Goal: Transaction & Acquisition: Download file/media

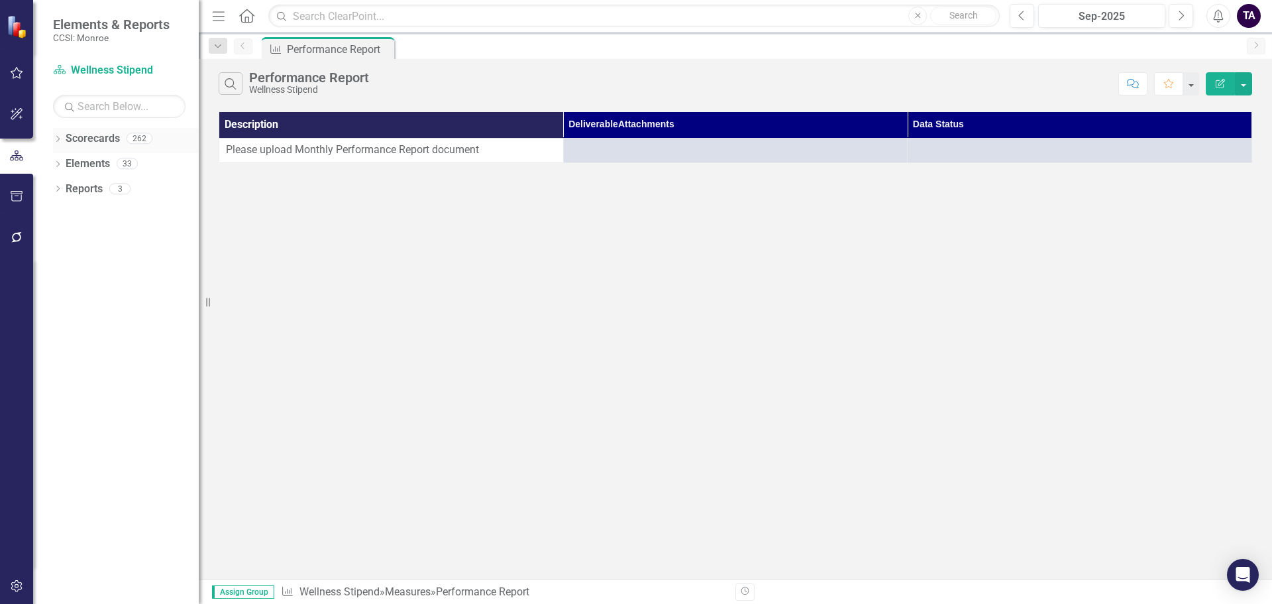
click at [60, 135] on div "Dropdown" at bounding box center [57, 140] width 9 height 11
click at [66, 162] on icon "Dropdown" at bounding box center [65, 163] width 10 height 8
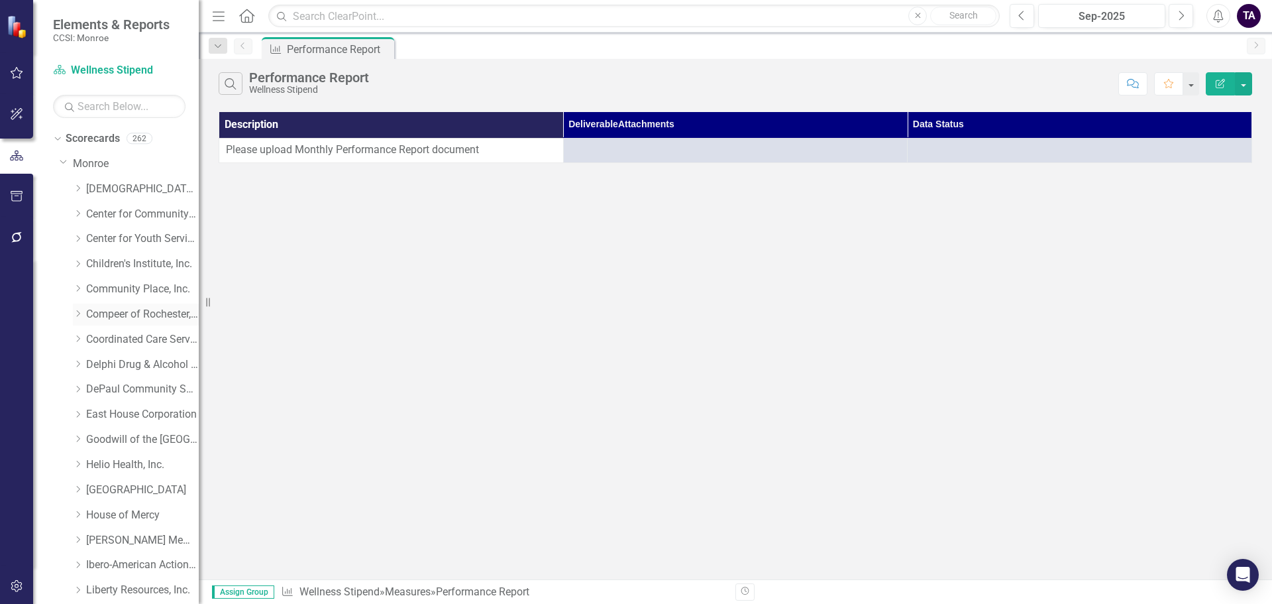
click at [76, 311] on icon "Dropdown" at bounding box center [78, 313] width 10 height 8
click at [112, 366] on link "Compeer Adult 1:1" at bounding box center [148, 364] width 99 height 15
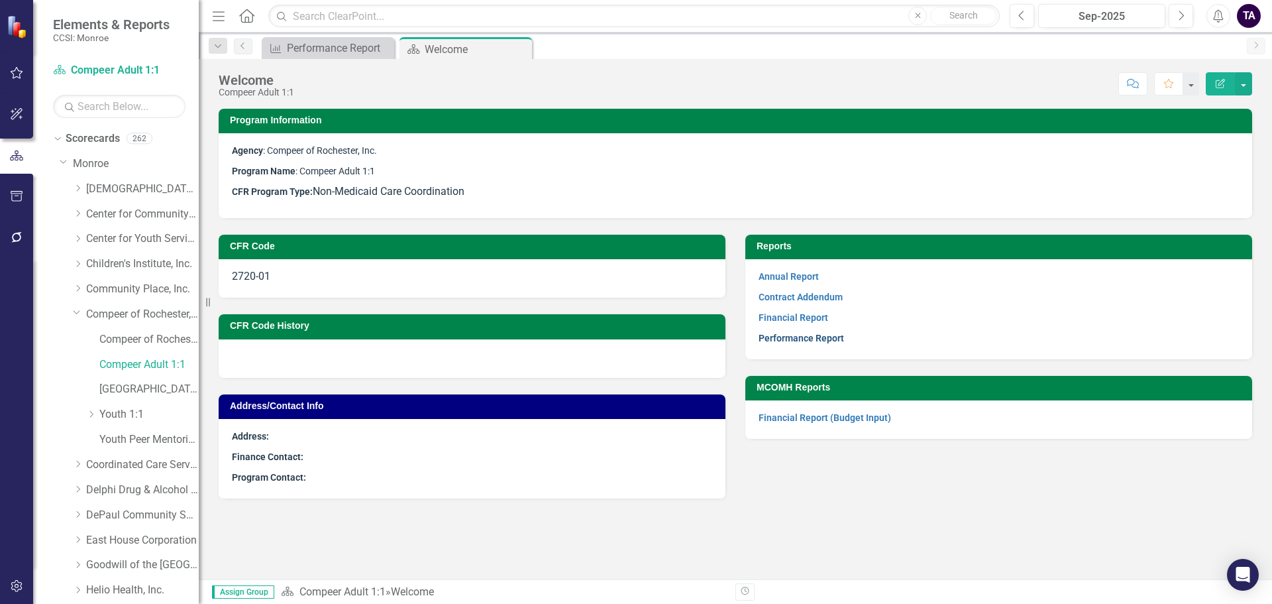
click at [799, 337] on link "Performance Report" at bounding box center [801, 338] width 85 height 11
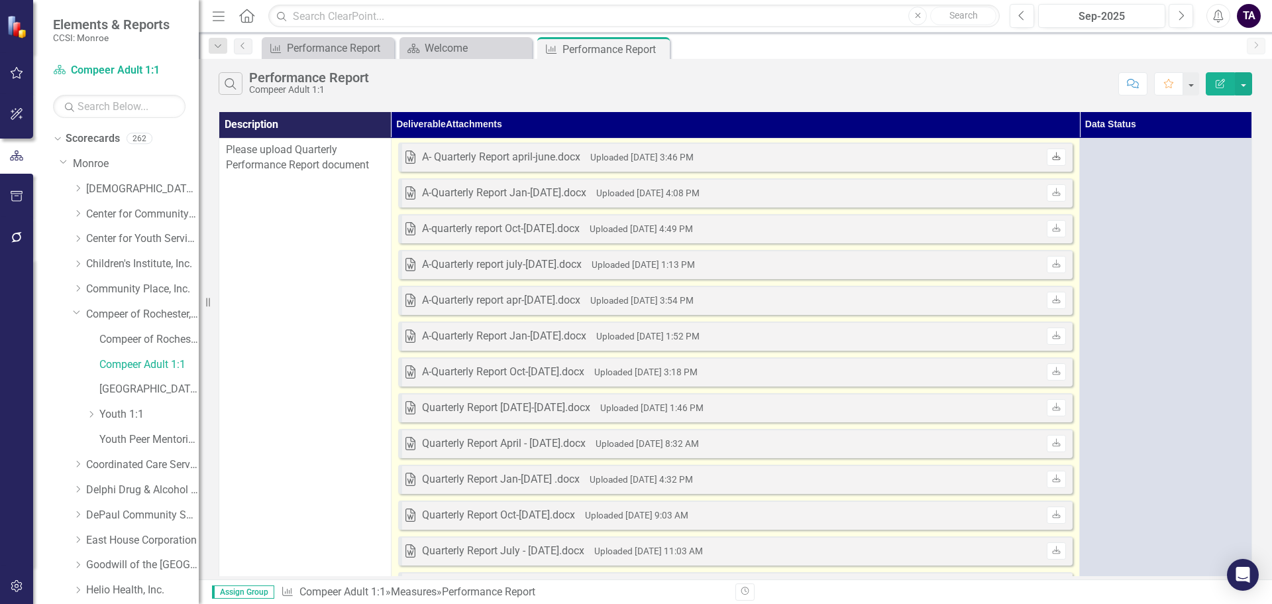
click at [1054, 162] on link "Download" at bounding box center [1056, 156] width 19 height 17
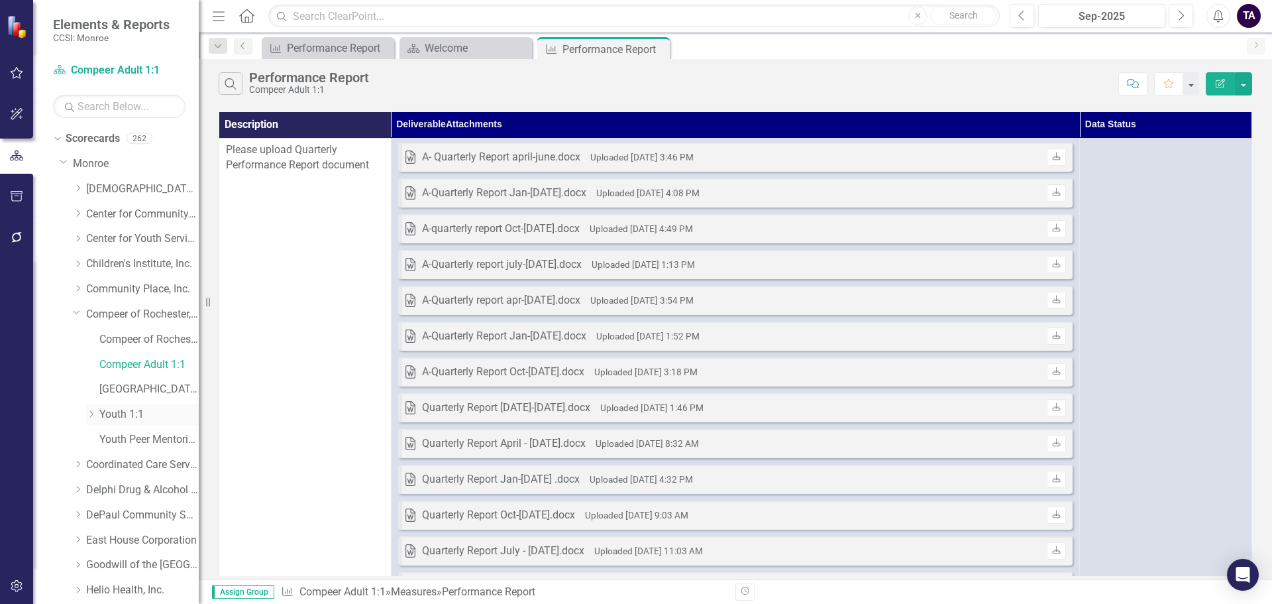
click at [120, 410] on link "Youth 1:1" at bounding box center [148, 414] width 99 height 15
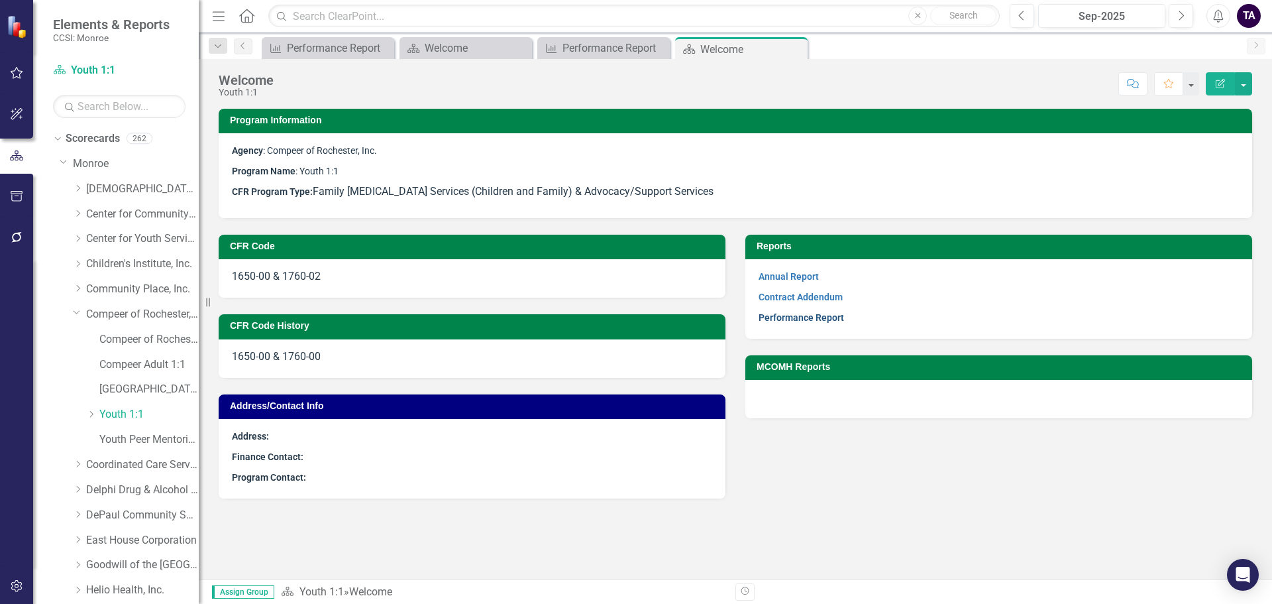
click at [791, 313] on link "Performance Report" at bounding box center [801, 317] width 85 height 11
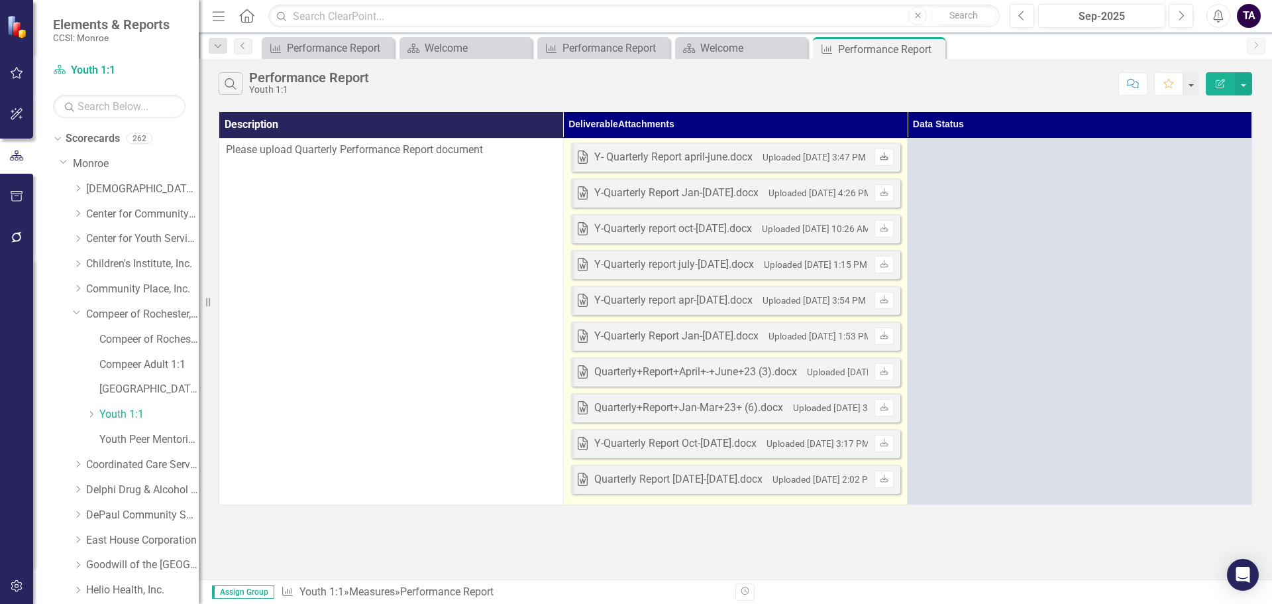
click at [889, 153] on icon "Download" at bounding box center [884, 157] width 10 height 8
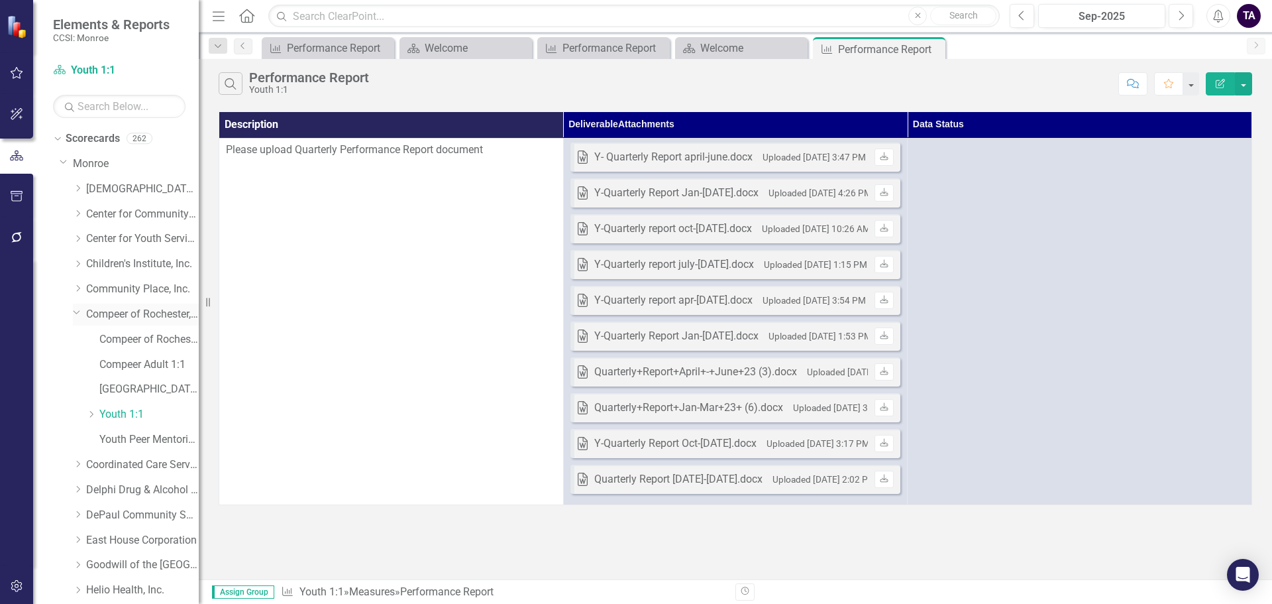
click at [73, 313] on icon "Dropdown" at bounding box center [77, 312] width 8 height 10
click at [73, 334] on div "Dropdown" at bounding box center [78, 339] width 10 height 11
click at [127, 391] on link "Local Government Unit (LGU)" at bounding box center [148, 389] width 99 height 15
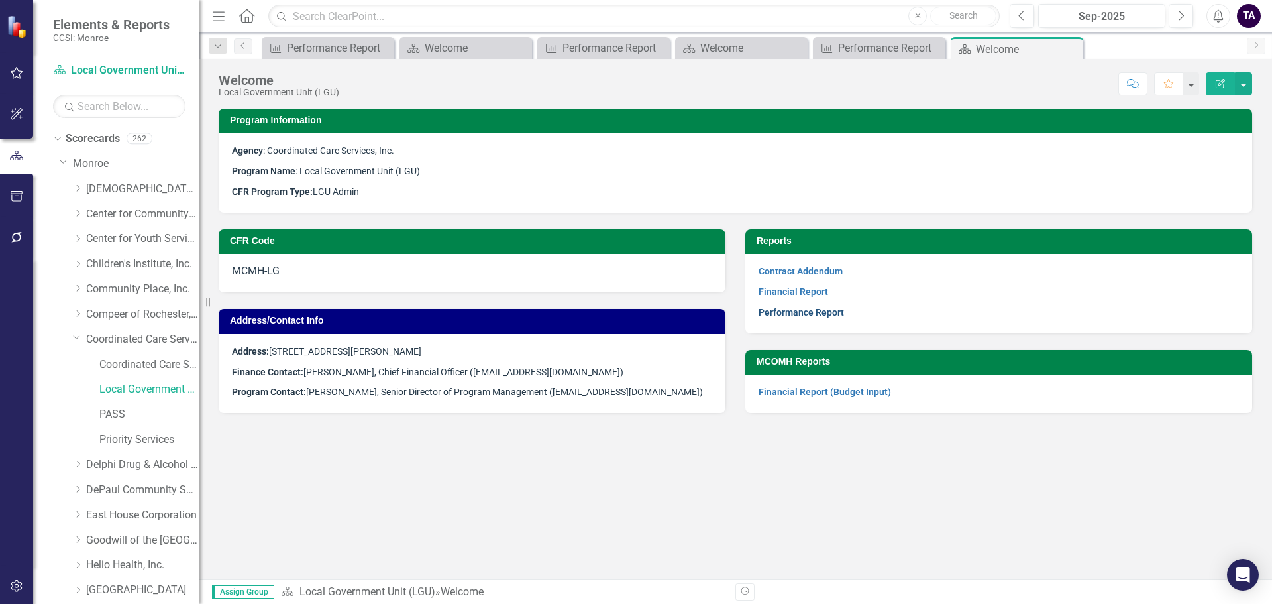
click at [778, 316] on link "Performance Report" at bounding box center [801, 312] width 85 height 11
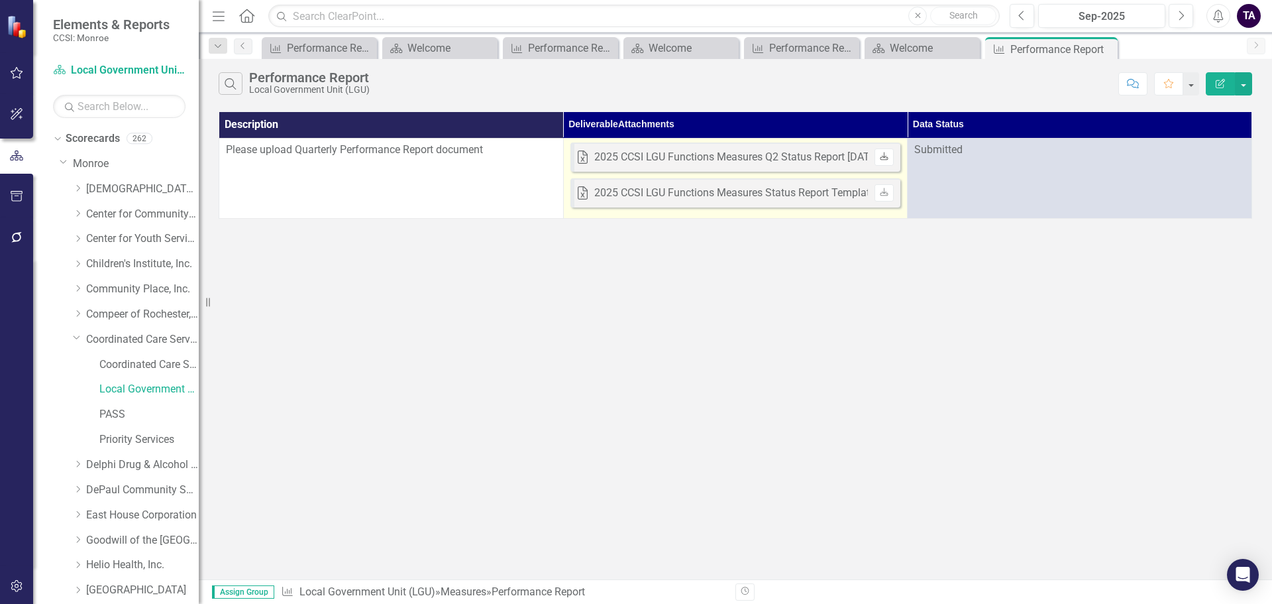
click at [885, 159] on icon "Download" at bounding box center [884, 157] width 10 height 8
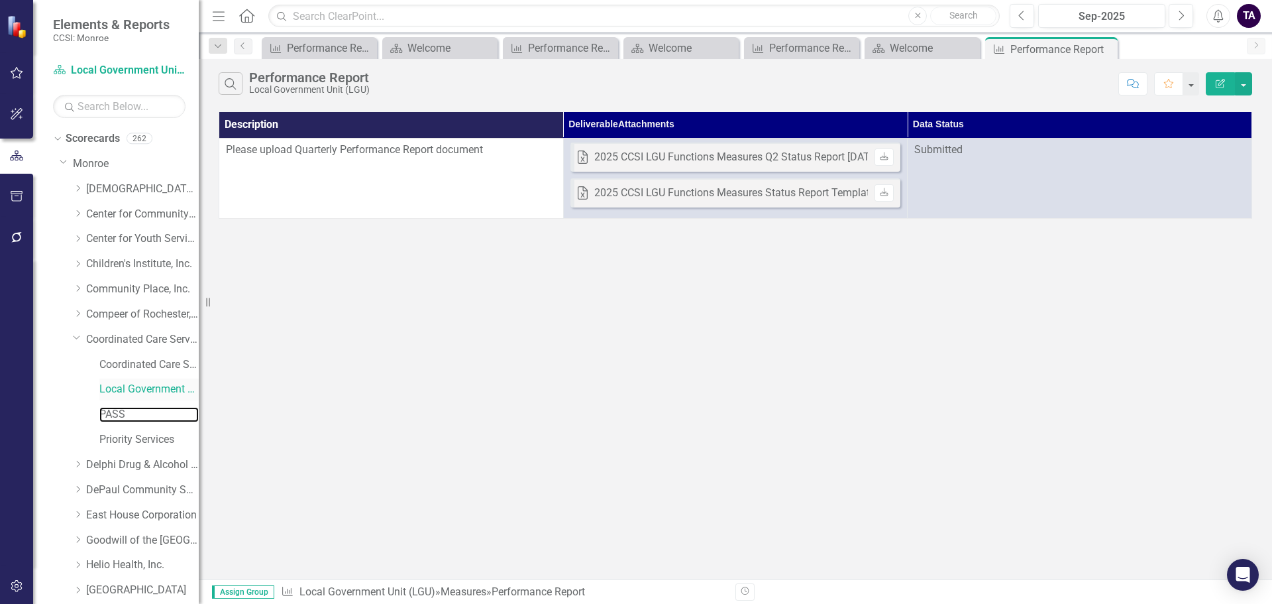
drag, startPoint x: 122, startPoint y: 414, endPoint x: 137, endPoint y: 394, distance: 24.1
click at [122, 414] on link "PASS" at bounding box center [148, 414] width 99 height 15
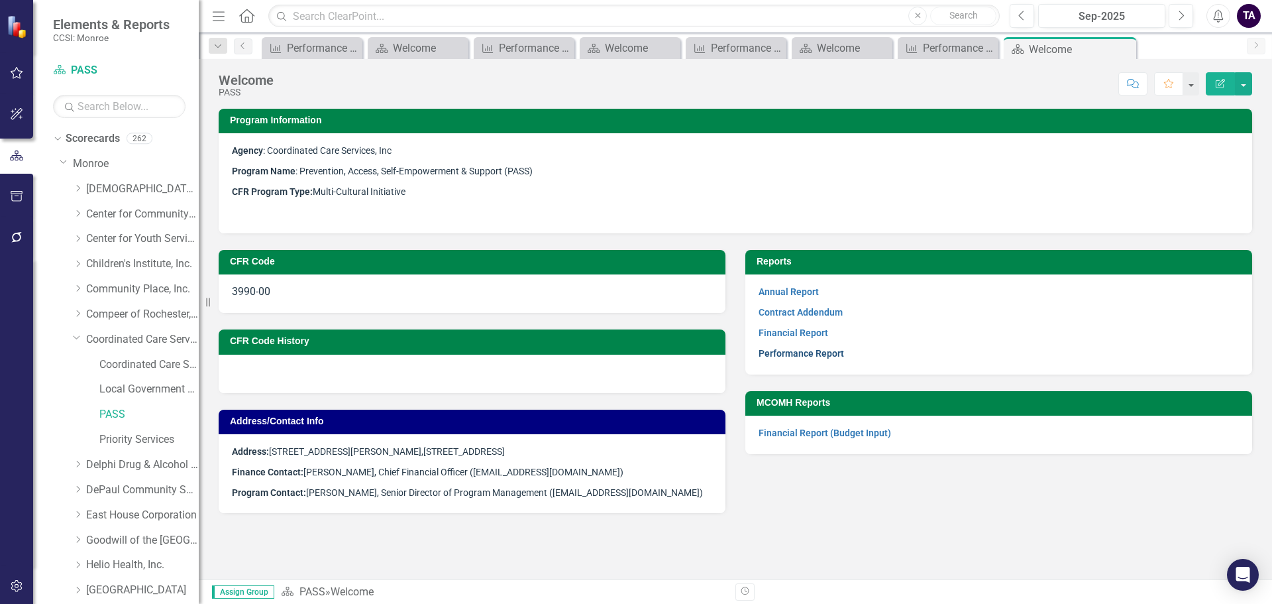
click at [782, 355] on link "Performance Report" at bounding box center [801, 353] width 85 height 11
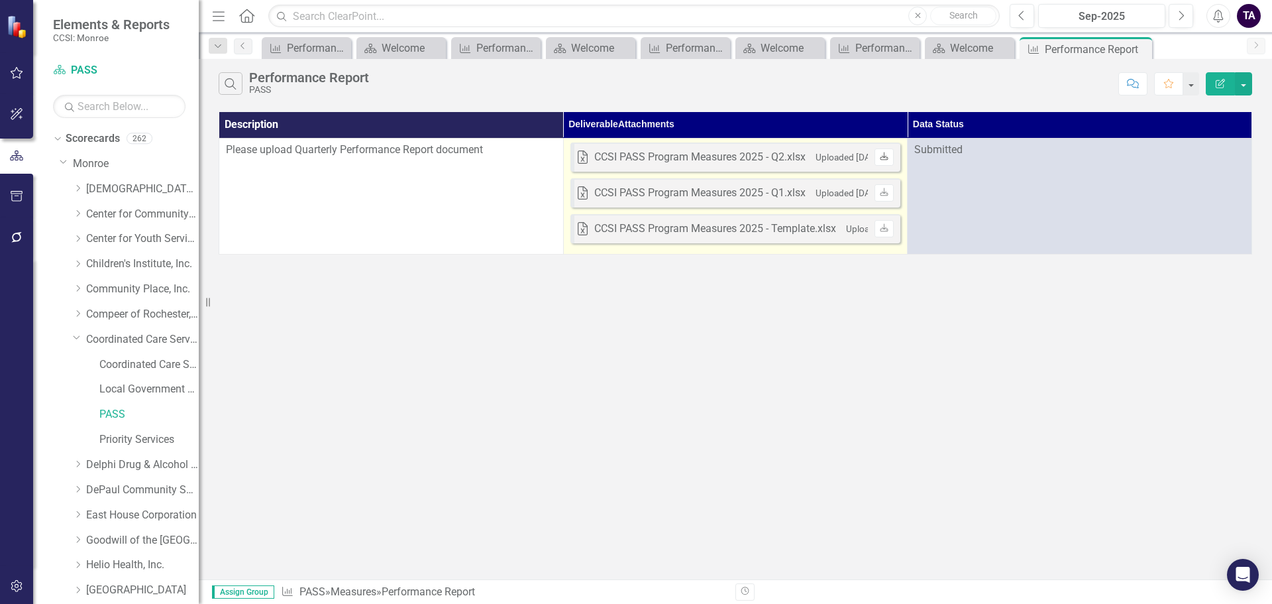
click at [880, 159] on icon "Download" at bounding box center [884, 157] width 10 height 8
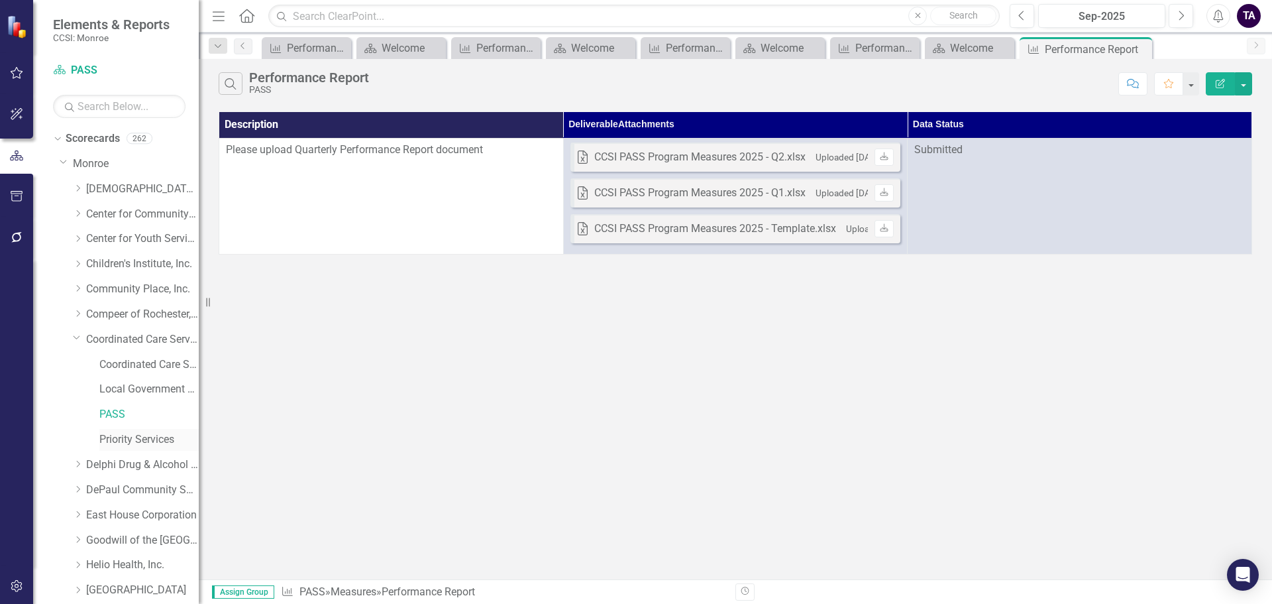
click at [141, 442] on link "Priority Services" at bounding box center [148, 439] width 99 height 15
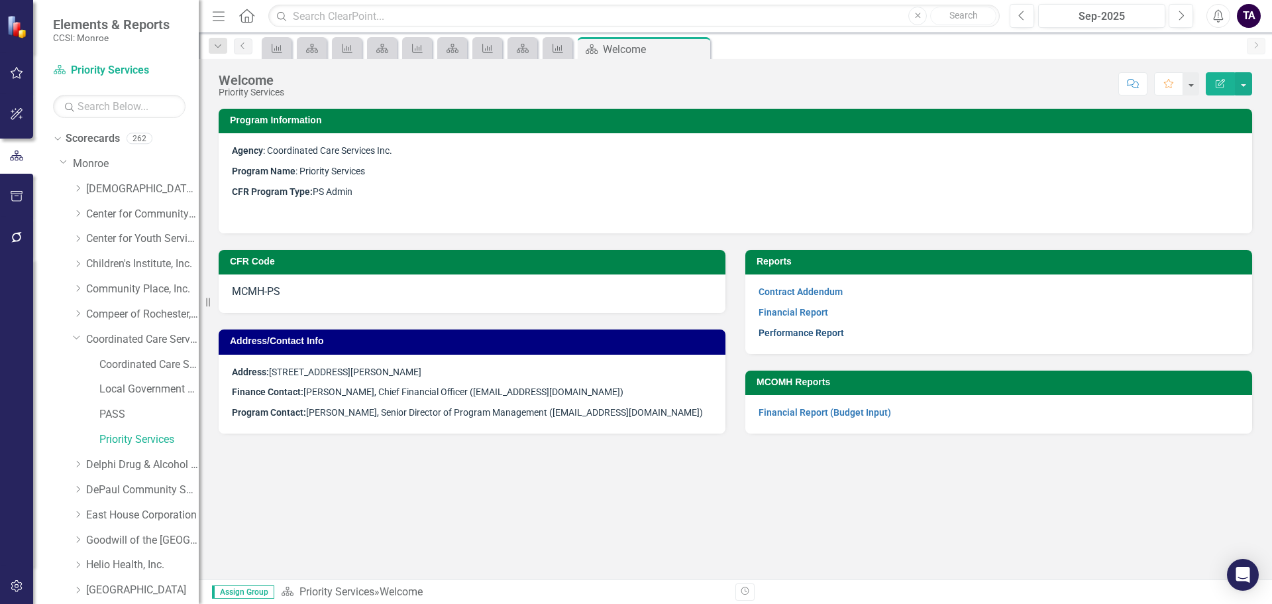
click at [783, 335] on link "Performance Report" at bounding box center [801, 332] width 85 height 11
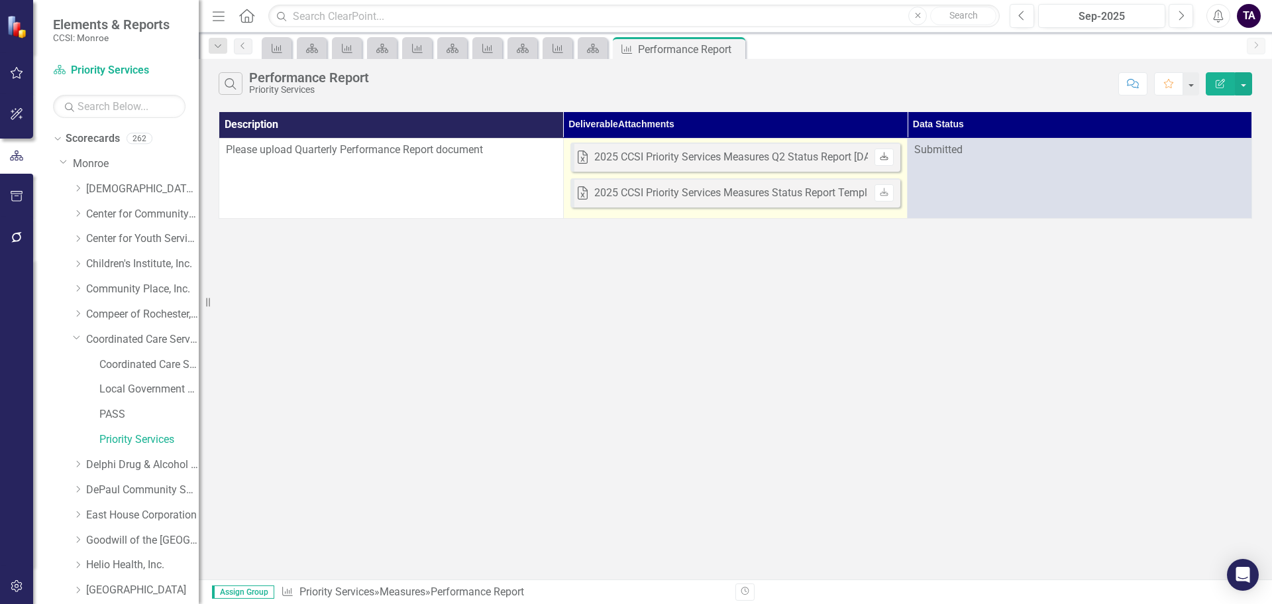
click at [886, 154] on icon "Download" at bounding box center [884, 157] width 10 height 8
